Goal: Task Accomplishment & Management: Manage account settings

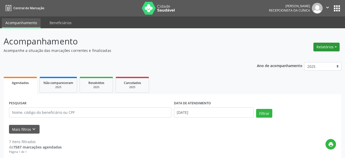
click at [320, 48] on button "Relatórios" at bounding box center [327, 47] width 26 height 9
click at [299, 59] on link "Agendamentos" at bounding box center [312, 57] width 55 height 7
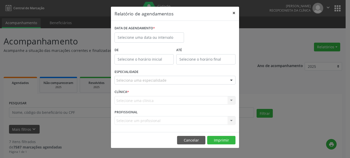
click at [234, 13] on button "×" at bounding box center [233, 13] width 10 height 13
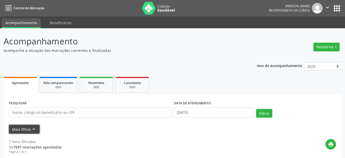
click at [31, 129] on icon "keyboard_arrow_down" at bounding box center [34, 129] width 6 height 6
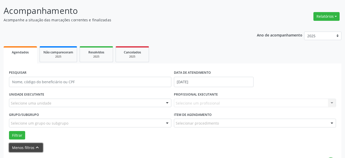
scroll to position [52, 0]
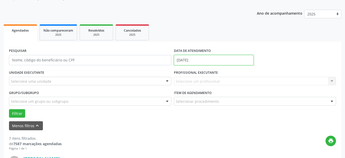
click at [206, 60] on input "[DATE]" at bounding box center [214, 60] width 80 height 10
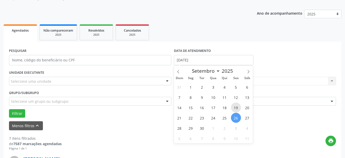
click at [237, 108] on span "19" at bounding box center [236, 108] width 10 height 10
type input "[DATE]"
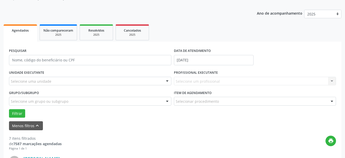
click at [82, 82] on div "Selecione uma unidade" at bounding box center [90, 81] width 162 height 9
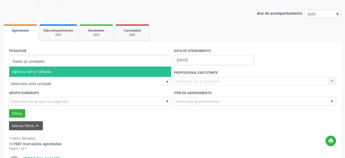
click at [81, 72] on span "Agencia Serra Talhada" at bounding box center [90, 72] width 162 height 10
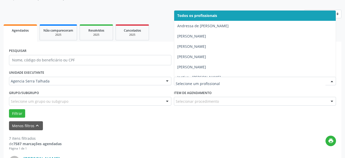
click at [226, 78] on div at bounding box center [255, 81] width 162 height 9
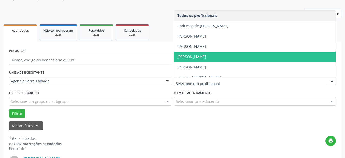
scroll to position [29, 0]
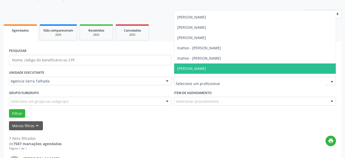
click at [198, 67] on span "[PERSON_NAME]" at bounding box center [191, 68] width 29 height 5
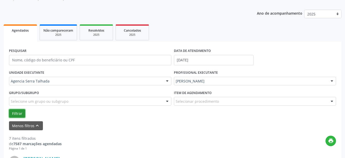
click at [14, 114] on button "Filtrar" at bounding box center [17, 113] width 16 height 9
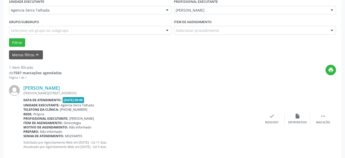
scroll to position [132, 0]
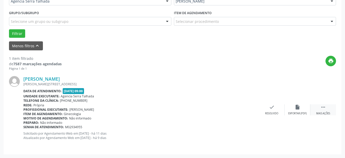
click at [327, 114] on div "Mais ações" at bounding box center [323, 114] width 14 height 4
click at [300, 114] on div "Não compareceu" at bounding box center [298, 114] width 22 height 4
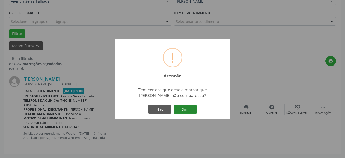
click at [180, 111] on button "Sim" at bounding box center [185, 109] width 23 height 9
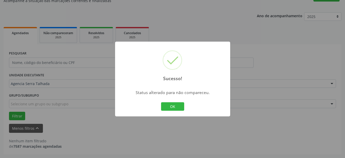
scroll to position [50, 0]
click at [178, 109] on button "OK" at bounding box center [172, 106] width 23 height 9
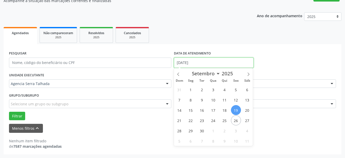
click at [210, 62] on input "[DATE]" at bounding box center [214, 63] width 80 height 10
click at [215, 121] on span "24" at bounding box center [213, 120] width 10 height 10
type input "[DATE]"
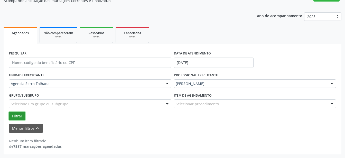
click at [18, 117] on button "Filtrar" at bounding box center [17, 116] width 16 height 9
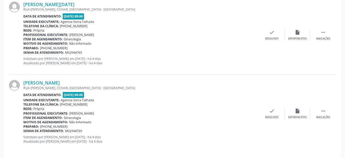
scroll to position [286, 0]
click at [326, 113] on div " Mais ações" at bounding box center [323, 113] width 26 height 11
click at [302, 117] on div "Não compareceu" at bounding box center [298, 117] width 22 height 4
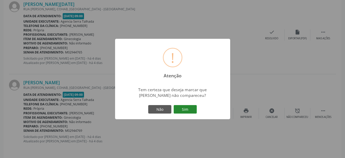
click at [187, 111] on button "Sim" at bounding box center [185, 109] width 23 height 9
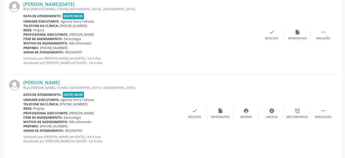
scroll to position [66, 0]
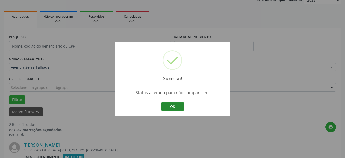
click at [179, 105] on button "OK" at bounding box center [172, 106] width 23 height 9
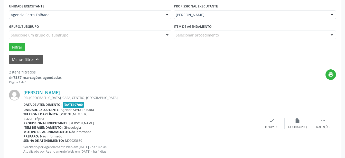
scroll to position [171, 0]
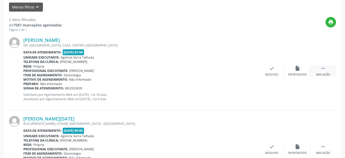
click at [325, 75] on div "Mais ações" at bounding box center [323, 75] width 14 height 4
click at [301, 73] on div "alarm_off Não compareceu" at bounding box center [298, 71] width 26 height 11
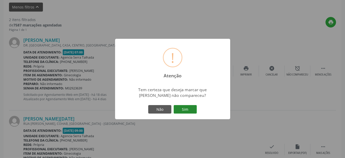
click at [189, 110] on button "Sim" at bounding box center [185, 109] width 23 height 9
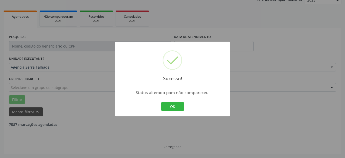
scroll to position [66, 0]
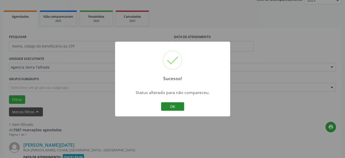
click at [170, 105] on button "OK" at bounding box center [172, 106] width 23 height 9
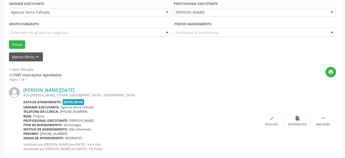
scroll to position [132, 0]
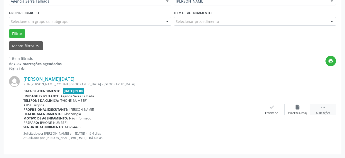
click at [317, 111] on div " Mais ações" at bounding box center [323, 109] width 26 height 11
click at [304, 113] on div "Não compareceu" at bounding box center [298, 114] width 22 height 4
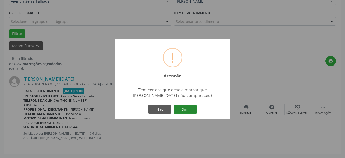
click at [190, 109] on button "Sim" at bounding box center [185, 109] width 23 height 9
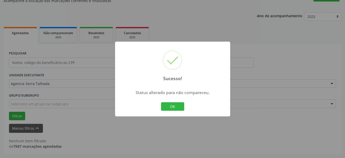
scroll to position [50, 0]
click at [174, 106] on button "OK" at bounding box center [172, 106] width 23 height 9
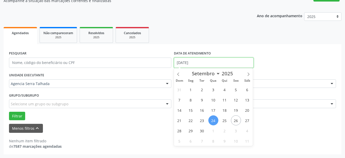
click at [205, 62] on input "[DATE]" at bounding box center [214, 63] width 80 height 10
click at [224, 121] on span "25" at bounding box center [225, 120] width 10 height 10
type input "25/09/2025"
click at [224, 121] on span "25" at bounding box center [225, 120] width 10 height 10
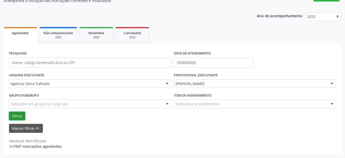
click at [20, 116] on button "Filtrar" at bounding box center [17, 116] width 16 height 9
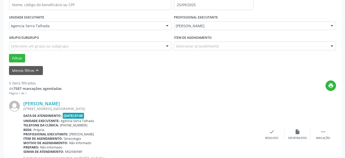
scroll to position [155, 0]
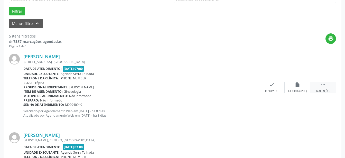
click at [322, 91] on div "Mais ações" at bounding box center [323, 91] width 14 height 4
click at [199, 91] on div "Resolvido" at bounding box center [194, 91] width 13 height 4
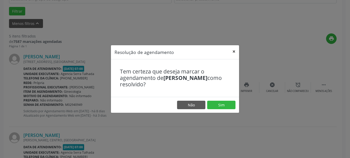
click at [233, 53] on button "×" at bounding box center [233, 51] width 10 height 13
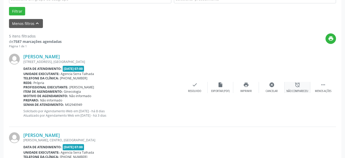
click at [302, 92] on div "Não compareceu" at bounding box center [298, 91] width 22 height 4
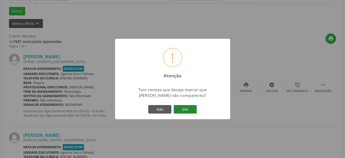
click at [189, 108] on button "Sim" at bounding box center [185, 109] width 23 height 9
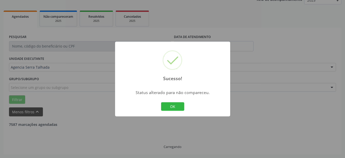
scroll to position [66, 0]
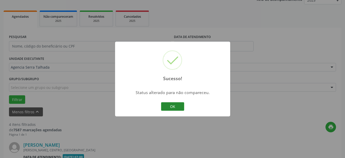
click at [173, 105] on button "OK" at bounding box center [172, 106] width 23 height 9
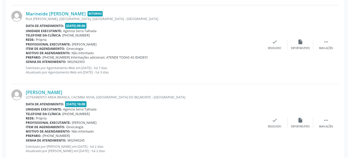
scroll to position [368, 0]
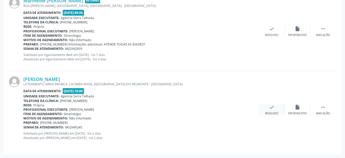
click at [265, 112] on div "check Resolvido" at bounding box center [272, 109] width 26 height 11
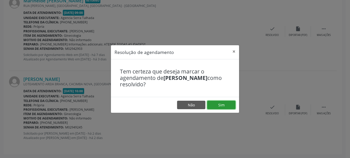
click at [215, 106] on button "Sim" at bounding box center [221, 105] width 28 height 9
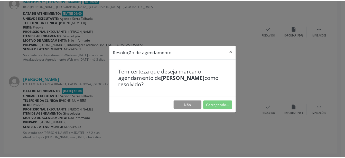
scroll to position [61, 0]
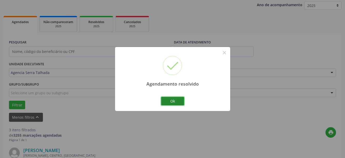
click at [175, 103] on button "Ok" at bounding box center [172, 101] width 23 height 9
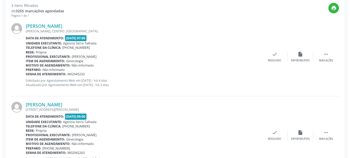
scroll to position [218, 0]
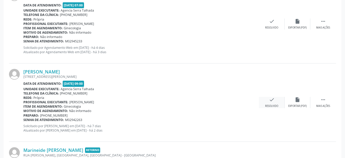
click at [273, 106] on div "Resolvido" at bounding box center [271, 106] width 13 height 4
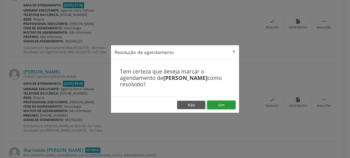
click at [227, 104] on button "Sim" at bounding box center [221, 105] width 28 height 9
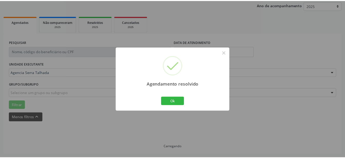
scroll to position [61, 0]
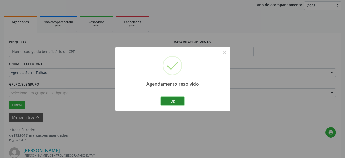
click at [176, 101] on button "Ok" at bounding box center [172, 101] width 23 height 9
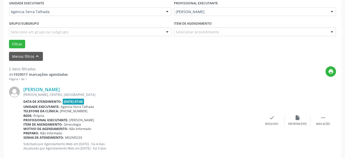
scroll to position [132, 0]
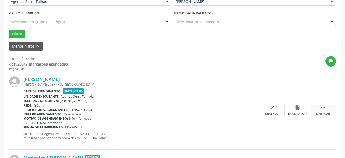
click at [318, 113] on div "Mais ações" at bounding box center [323, 114] width 14 height 4
click at [319, 113] on div "Menos ações" at bounding box center [323, 114] width 16 height 4
click at [319, 113] on div "Mais ações" at bounding box center [323, 114] width 14 height 4
click at [195, 113] on div "Resolvido" at bounding box center [194, 114] width 13 height 4
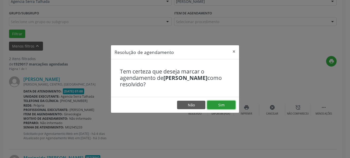
click at [221, 106] on button "Sim" at bounding box center [221, 105] width 28 height 9
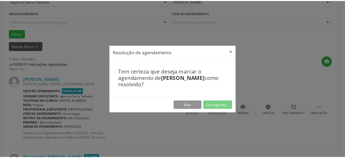
scroll to position [61, 0]
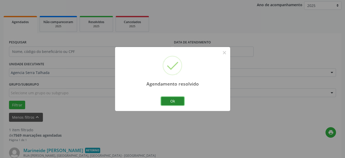
click at [173, 101] on button "Ok" at bounding box center [172, 101] width 23 height 9
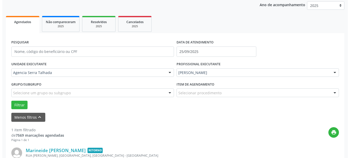
scroll to position [132, 0]
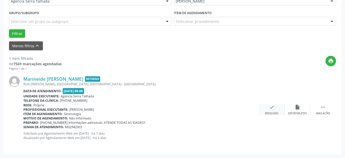
click at [271, 110] on icon "check" at bounding box center [272, 107] width 6 height 6
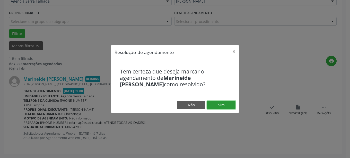
click at [215, 105] on button "Sim" at bounding box center [221, 105] width 28 height 9
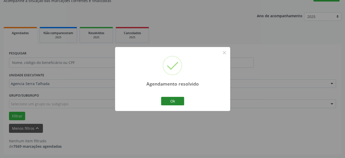
scroll to position [50, 0]
click at [174, 99] on button "Ok" at bounding box center [172, 101] width 23 height 9
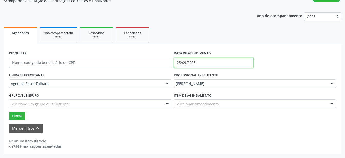
click at [202, 63] on input "25/09/2025" at bounding box center [214, 63] width 80 height 10
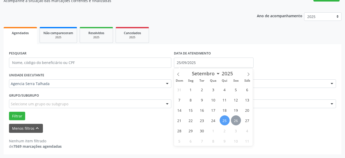
click at [235, 120] on span "26" at bounding box center [236, 120] width 10 height 10
type input "[DATE]"
click at [237, 121] on span "26" at bounding box center [236, 120] width 10 height 10
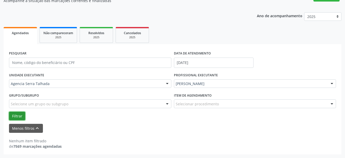
click at [19, 115] on button "Filtrar" at bounding box center [17, 116] width 16 height 9
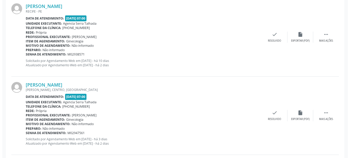
scroll to position [207, 0]
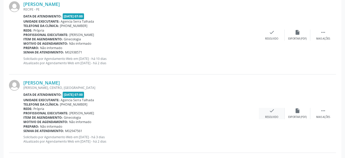
click at [278, 114] on div "check Resolvido" at bounding box center [272, 113] width 26 height 11
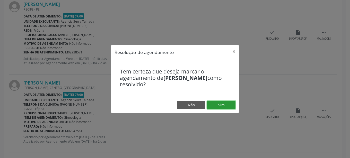
click at [228, 106] on button "Sim" at bounding box center [221, 105] width 28 height 9
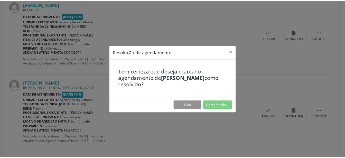
scroll to position [61, 0]
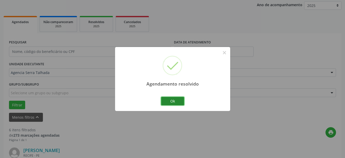
click at [174, 102] on button "Ok" at bounding box center [172, 101] width 23 height 9
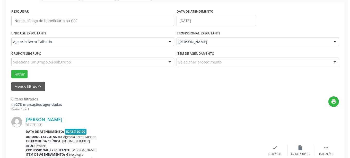
scroll to position [166, 0]
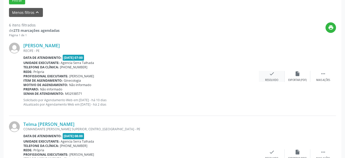
click at [267, 79] on div "Resolvido" at bounding box center [271, 80] width 13 height 4
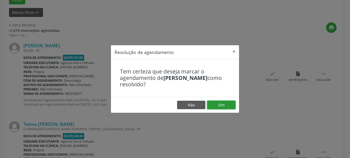
click at [223, 104] on button "Sim" at bounding box center [221, 105] width 28 height 9
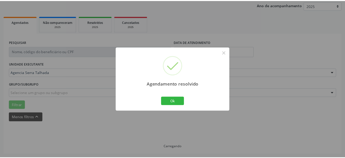
scroll to position [61, 0]
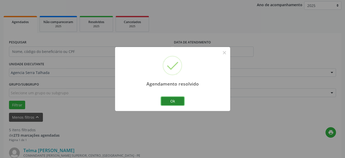
click at [175, 102] on button "Ok" at bounding box center [172, 101] width 23 height 9
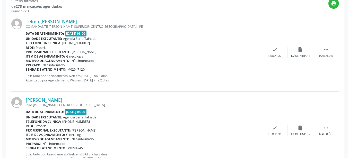
scroll to position [218, 0]
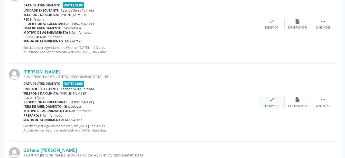
click at [273, 105] on div "Resolvido" at bounding box center [271, 106] width 13 height 4
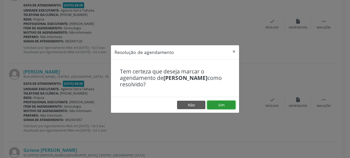
click at [224, 103] on button "Sim" at bounding box center [221, 105] width 28 height 9
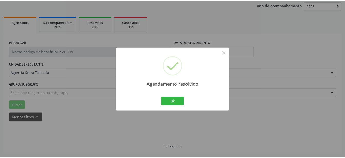
scroll to position [61, 0]
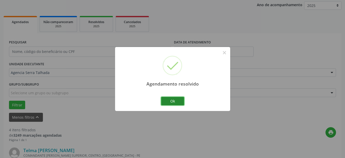
click at [169, 98] on button "Ok" at bounding box center [172, 101] width 23 height 9
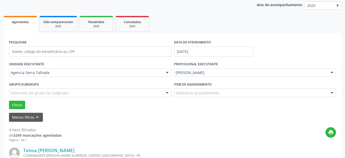
scroll to position [166, 0]
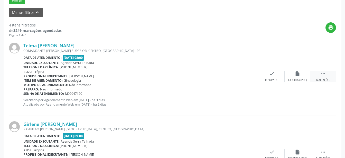
click at [324, 79] on div "Mais ações" at bounding box center [323, 80] width 14 height 4
click at [294, 80] on div "Não compareceu" at bounding box center [298, 80] width 22 height 4
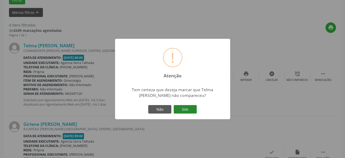
click at [189, 110] on button "Sim" at bounding box center [185, 109] width 23 height 9
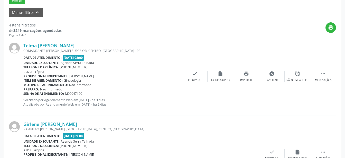
scroll to position [66, 0]
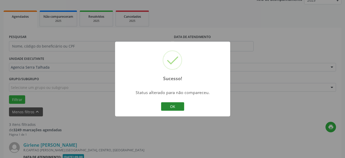
click at [182, 107] on button "OK" at bounding box center [172, 106] width 23 height 9
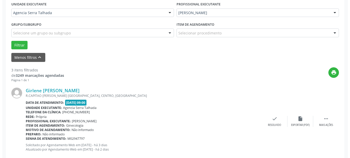
scroll to position [171, 0]
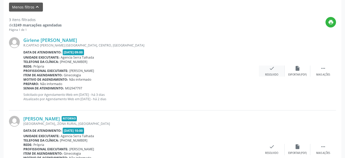
click at [278, 75] on div "Resolvido" at bounding box center [271, 75] width 13 height 4
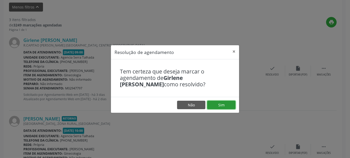
click at [227, 107] on button "Sim" at bounding box center [221, 105] width 28 height 9
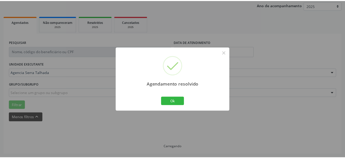
scroll to position [61, 0]
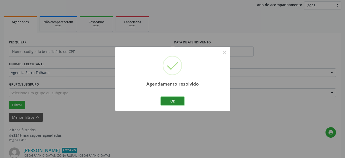
click at [174, 99] on button "Ok" at bounding box center [172, 101] width 23 height 9
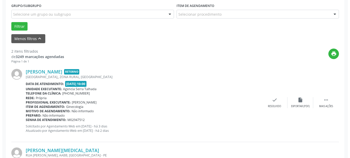
scroll to position [192, 0]
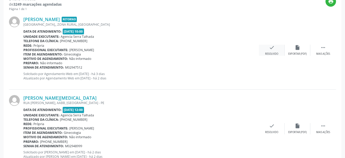
click at [275, 55] on div "Resolvido" at bounding box center [271, 54] width 13 height 4
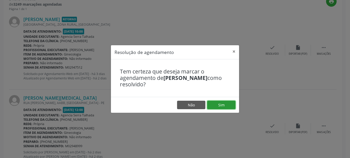
click at [222, 108] on button "Sim" at bounding box center [221, 105] width 28 height 9
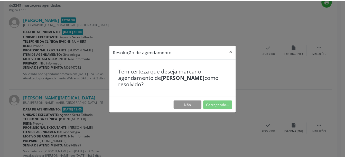
scroll to position [61, 0]
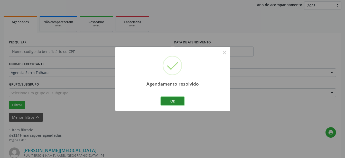
click at [175, 102] on button "Ok" at bounding box center [172, 101] width 23 height 9
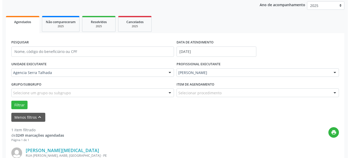
scroll to position [132, 0]
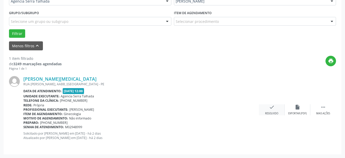
click at [269, 111] on div "check Resolvido" at bounding box center [272, 109] width 26 height 11
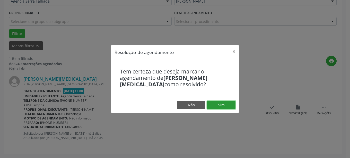
click at [225, 105] on button "Sim" at bounding box center [221, 105] width 28 height 9
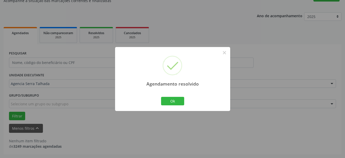
scroll to position [50, 0]
click at [176, 100] on button "Ok" at bounding box center [172, 101] width 23 height 9
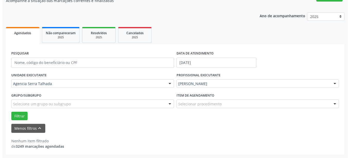
scroll to position [0, 0]
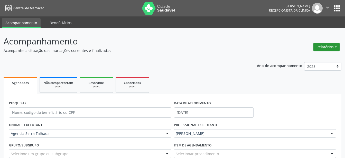
click at [334, 47] on button "Relatórios" at bounding box center [327, 47] width 26 height 9
click at [296, 58] on link "Agendamentos" at bounding box center [312, 57] width 55 height 7
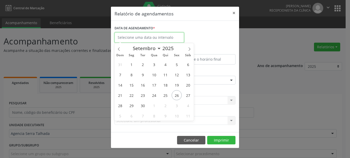
click at [149, 34] on input "text" at bounding box center [148, 37] width 69 height 10
click at [189, 49] on icon at bounding box center [189, 49] width 4 height 4
select select "9"
click at [153, 66] on span "1" at bounding box center [154, 64] width 10 height 10
type input "01/10/2025"
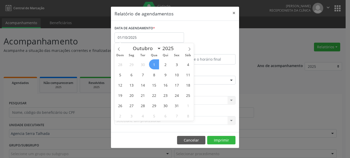
click at [153, 66] on span "1" at bounding box center [154, 64] width 10 height 10
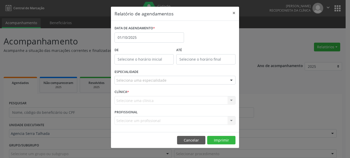
click at [185, 81] on div "Seleciona uma especialidade" at bounding box center [174, 80] width 121 height 9
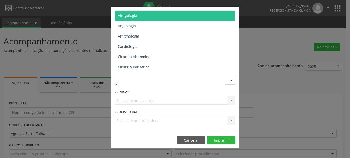
type input "gin"
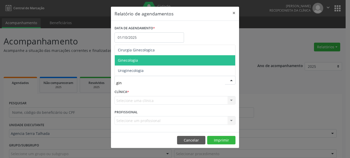
click at [143, 61] on span "Ginecologia" at bounding box center [175, 60] width 120 height 10
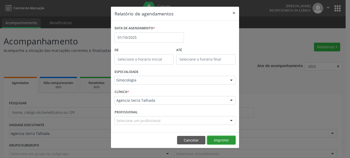
click at [216, 138] on button "Imprimir" at bounding box center [221, 140] width 28 height 9
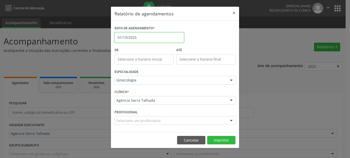
click at [162, 39] on input "01/10/2025" at bounding box center [148, 37] width 69 height 10
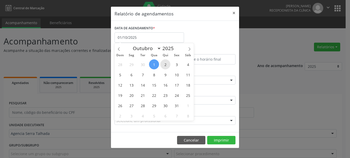
click at [164, 65] on span "2" at bounding box center [165, 64] width 10 height 10
type input "[DATE]"
click at [164, 65] on span "2" at bounding box center [165, 64] width 10 height 10
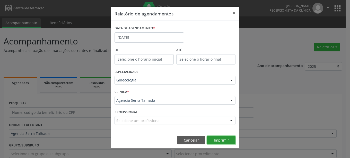
click at [221, 140] on button "Imprimir" at bounding box center [221, 140] width 28 height 9
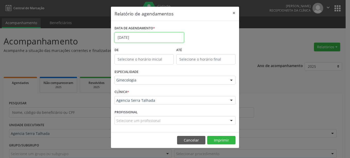
click at [170, 39] on input "[DATE]" at bounding box center [148, 37] width 69 height 10
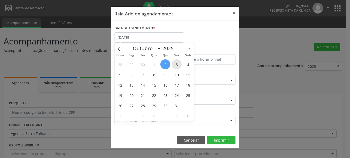
click at [175, 66] on span "3" at bounding box center [176, 64] width 10 height 10
type input "[DATE]"
click at [175, 66] on span "3" at bounding box center [176, 64] width 10 height 10
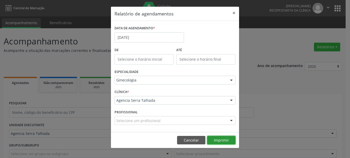
click at [220, 138] on button "Imprimir" at bounding box center [221, 140] width 28 height 9
click at [234, 13] on button "×" at bounding box center [233, 13] width 10 height 13
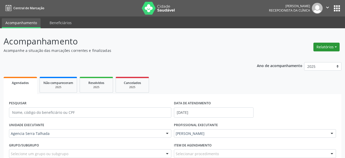
click at [331, 49] on button "Relatórios" at bounding box center [327, 47] width 26 height 9
click at [318, 57] on link "Agendamentos" at bounding box center [312, 57] width 55 height 7
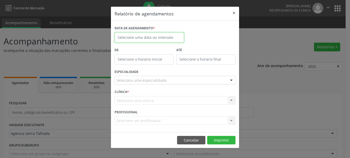
click at [152, 38] on input "text" at bounding box center [148, 37] width 69 height 10
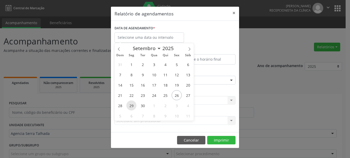
click at [133, 105] on span "29" at bounding box center [131, 105] width 10 height 10
type input "[DATE]"
click at [133, 105] on span "29" at bounding box center [131, 105] width 10 height 10
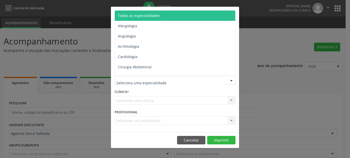
click at [230, 81] on div at bounding box center [231, 80] width 8 height 9
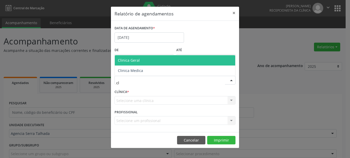
type input "cli"
click at [174, 60] on span "Clinica Geral" at bounding box center [175, 60] width 120 height 10
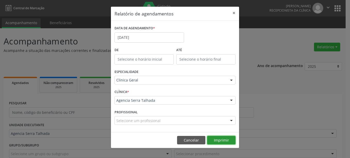
click at [222, 141] on button "Imprimir" at bounding box center [221, 140] width 28 height 9
